Goal: Task Accomplishment & Management: Use online tool/utility

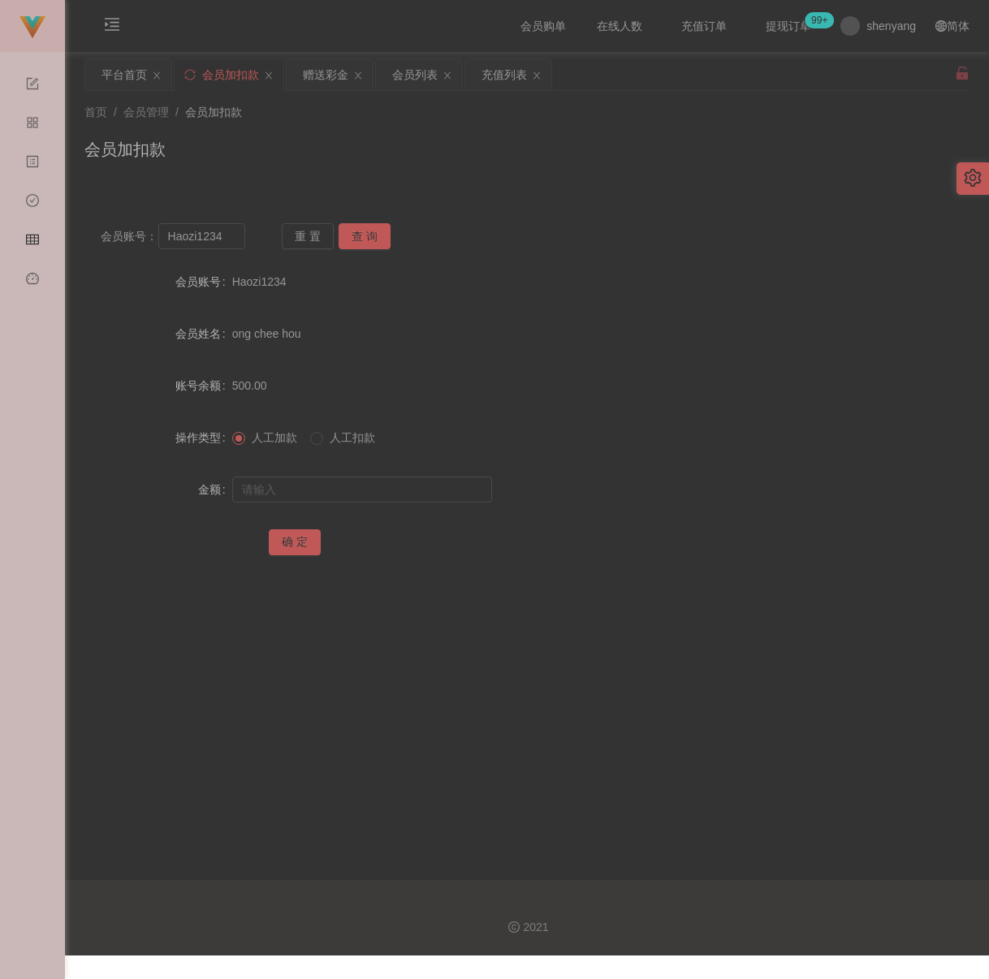
click at [409, 135] on div "首页 / 会员管理 / 会员加扣款 / 会员加扣款" at bounding box center [526, 139] width 885 height 71
click at [230, 234] on input "Haozi1234" at bounding box center [202, 236] width 88 height 26
paste input "qq123"
type input "qq123"
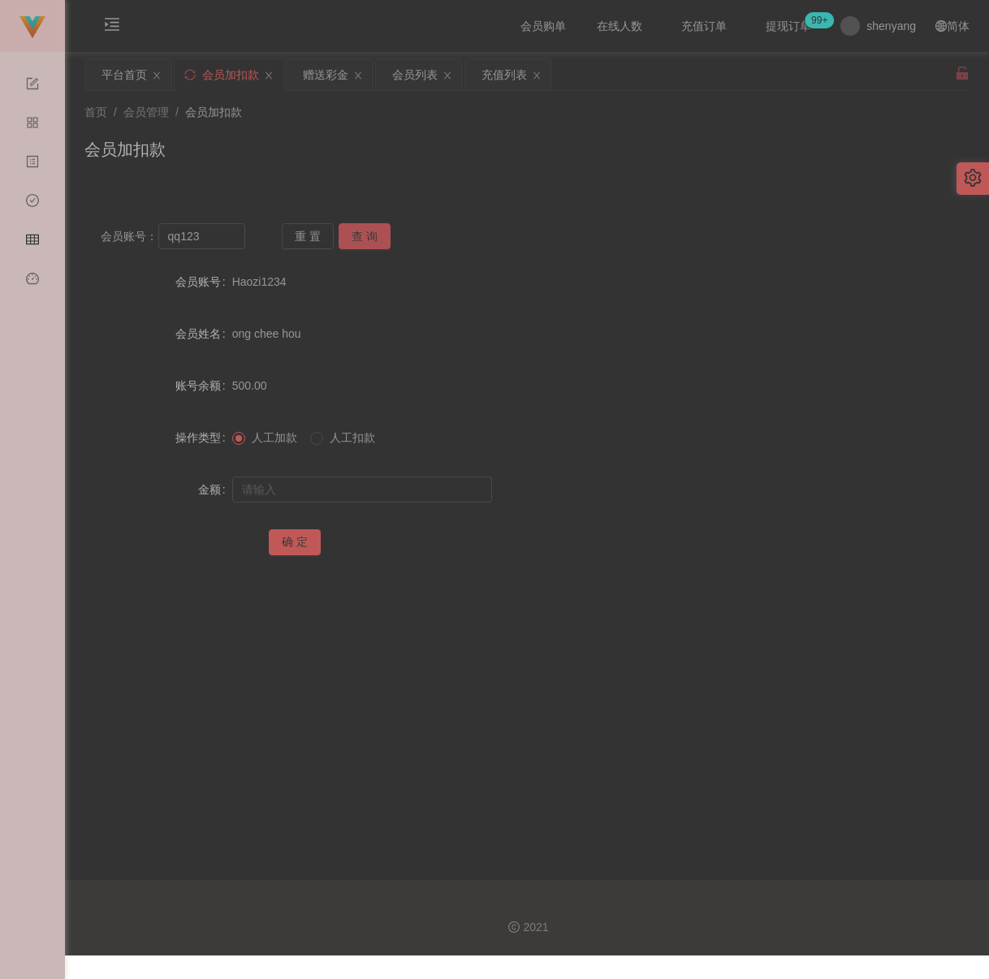
drag, startPoint x: 353, startPoint y: 234, endPoint x: 344, endPoint y: 261, distance: 28.2
click at [353, 234] on button "查 询" at bounding box center [365, 236] width 52 height 26
click at [302, 494] on input "text" at bounding box center [362, 490] width 260 height 26
type input "3000"
click at [283, 546] on button "确 定" at bounding box center [295, 542] width 52 height 26
